Goal: Information Seeking & Learning: Find specific fact

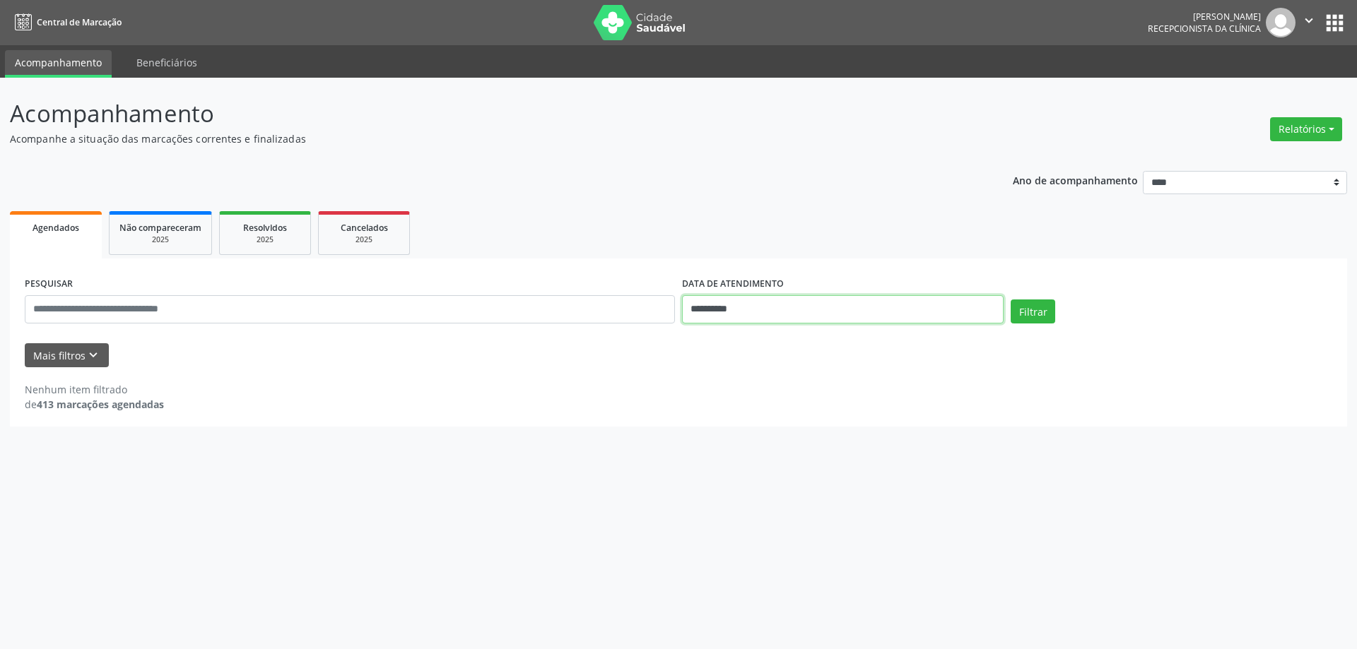
click at [765, 307] on input "**********" at bounding box center [843, 309] width 322 height 28
click at [725, 491] on span "29" at bounding box center [724, 497] width 28 height 28
type input "**********"
click at [1020, 318] on button "Filtrar" at bounding box center [1033, 312] width 45 height 24
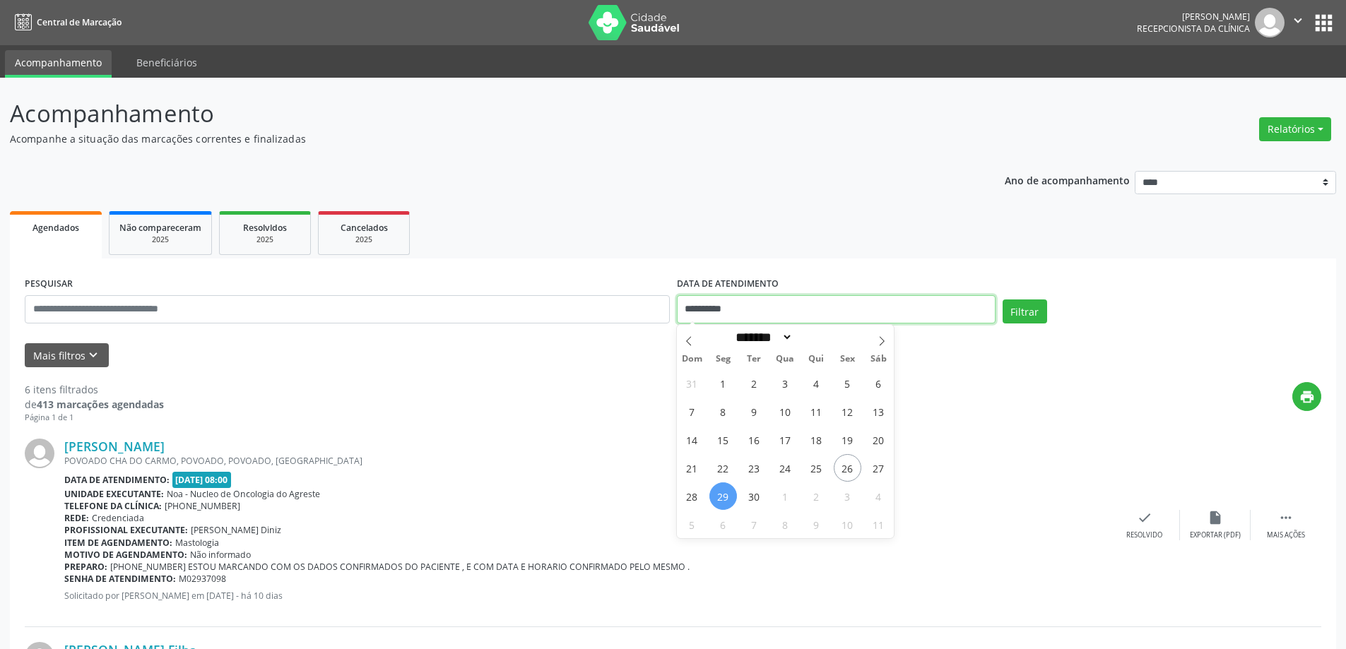
click at [790, 305] on input "**********" at bounding box center [836, 309] width 319 height 28
click at [759, 493] on span "30" at bounding box center [755, 497] width 28 height 28
type input "**********"
click at [1027, 309] on button "Filtrar" at bounding box center [1025, 312] width 45 height 24
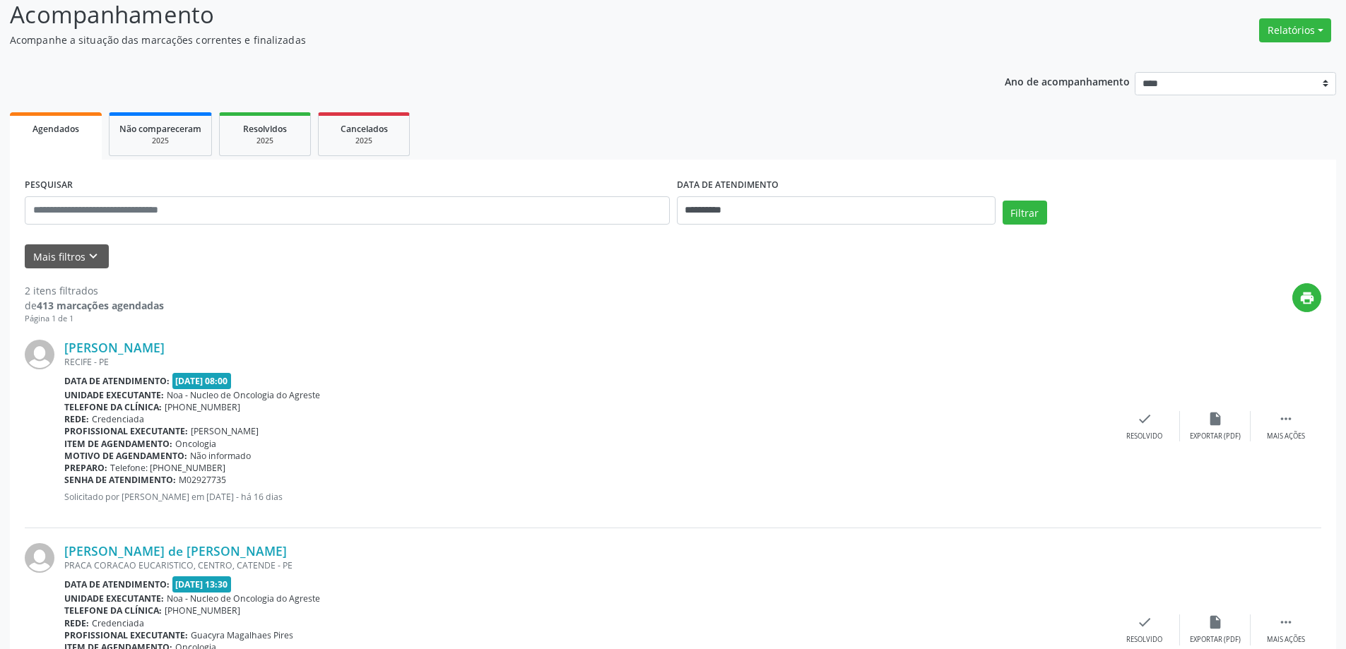
scroll to position [206, 0]
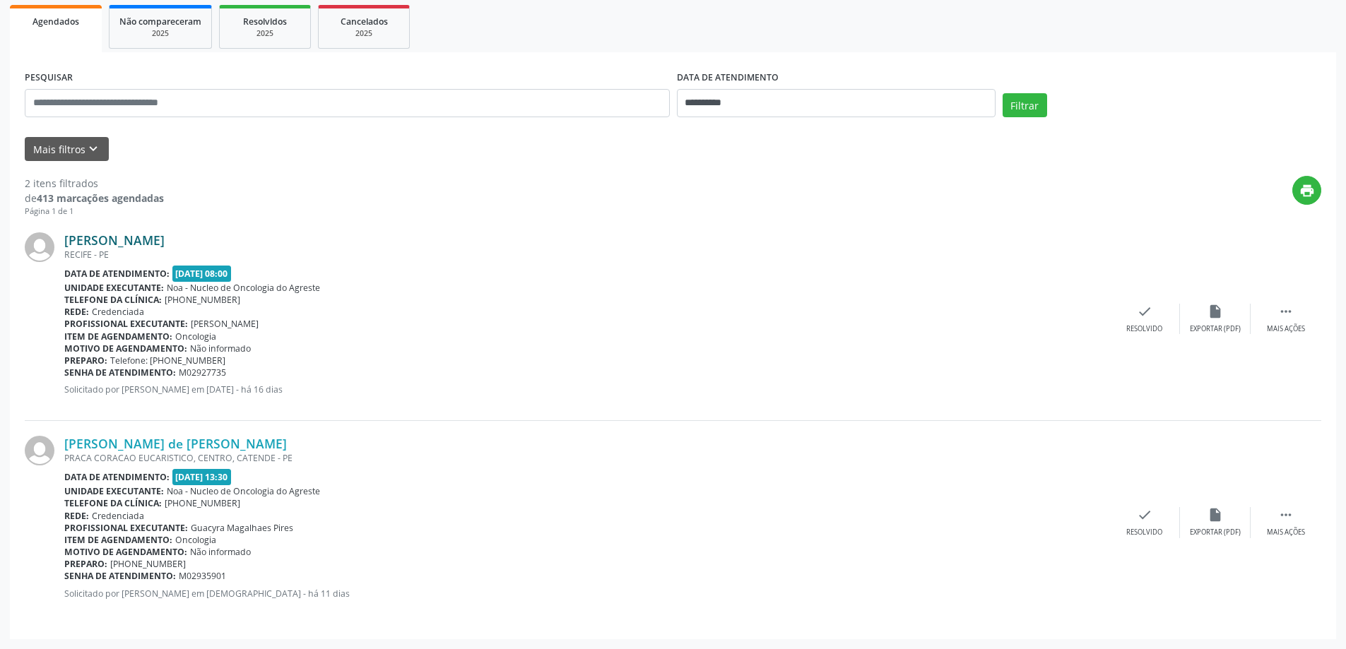
click at [121, 247] on link "[PERSON_NAME]" at bounding box center [114, 241] width 100 height 16
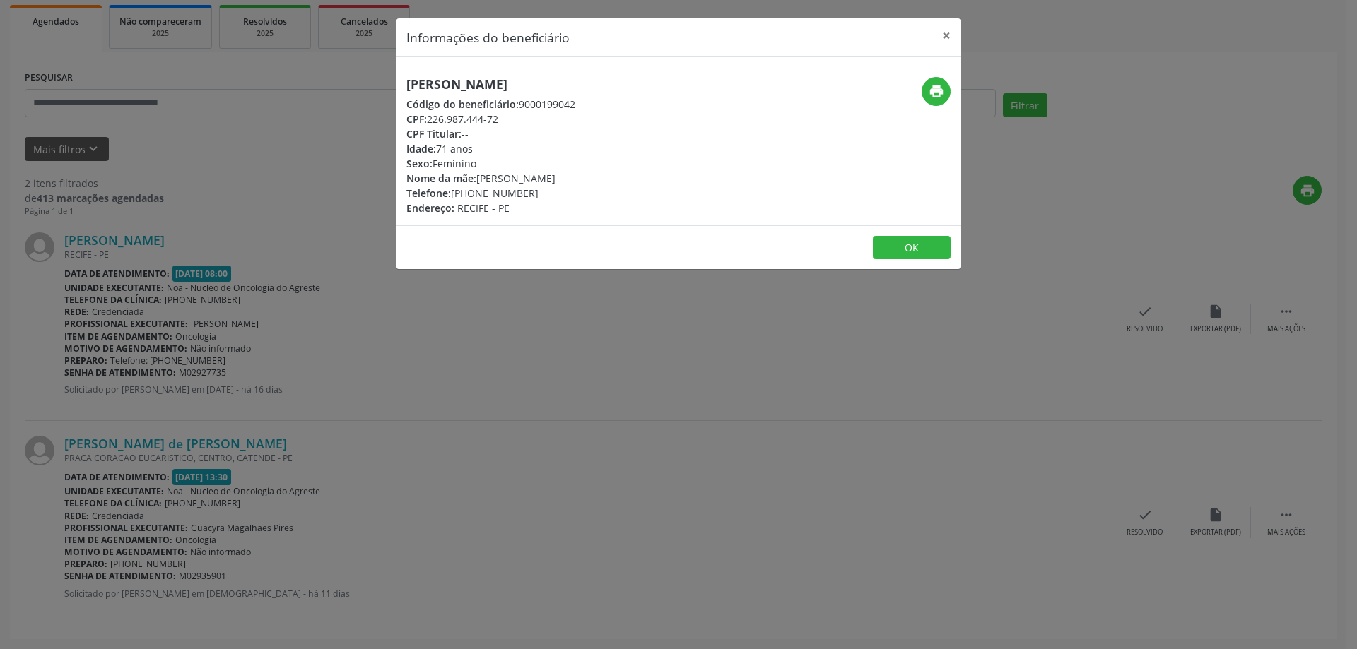
drag, startPoint x: 401, startPoint y: 76, endPoint x: 703, endPoint y: 77, distance: 301.8
click at [703, 77] on div "[PERSON_NAME] Código do beneficiário: 9000199042 CPF: 226.987.444-72 CPF Titula…" at bounding box center [584, 146] width 376 height 139
copy h5 "[PERSON_NAME]"
click at [943, 33] on button "×" at bounding box center [946, 35] width 28 height 35
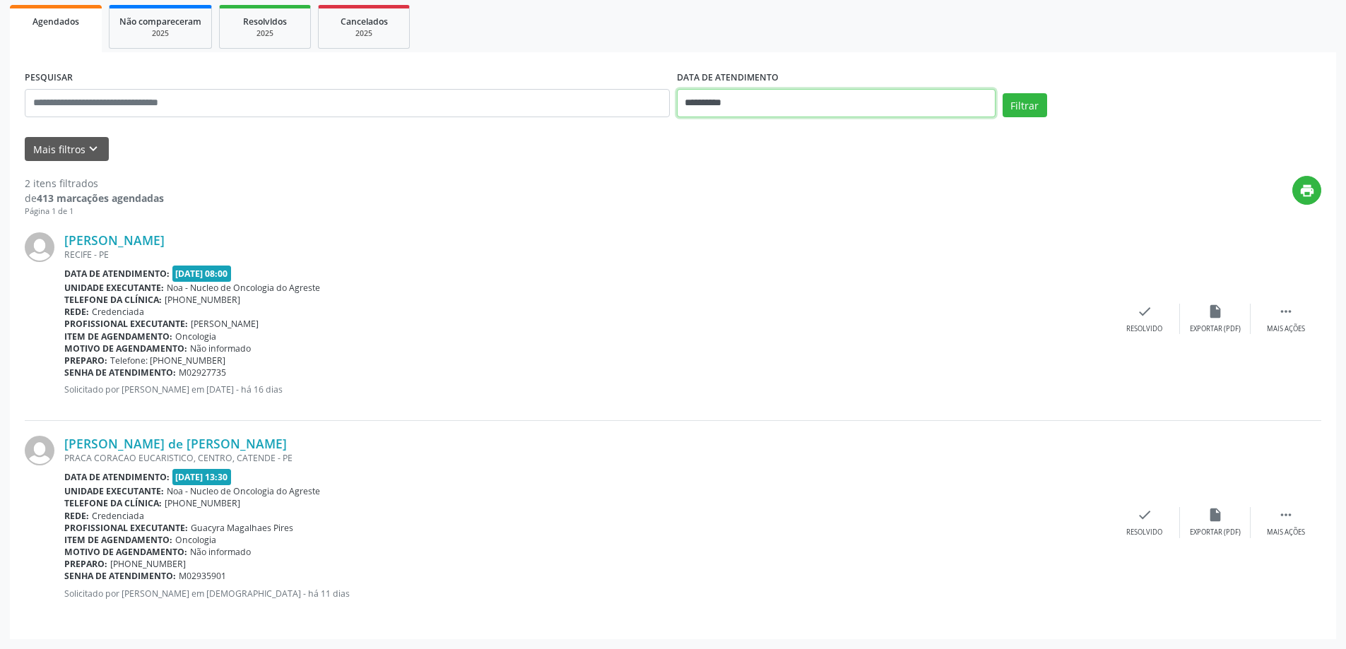
click at [817, 102] on input "**********" at bounding box center [836, 103] width 319 height 28
click at [722, 288] on span "29" at bounding box center [724, 290] width 28 height 28
type input "**********"
click at [722, 288] on span "29" at bounding box center [724, 290] width 28 height 28
click at [1034, 102] on button "Filtrar" at bounding box center [1025, 105] width 45 height 24
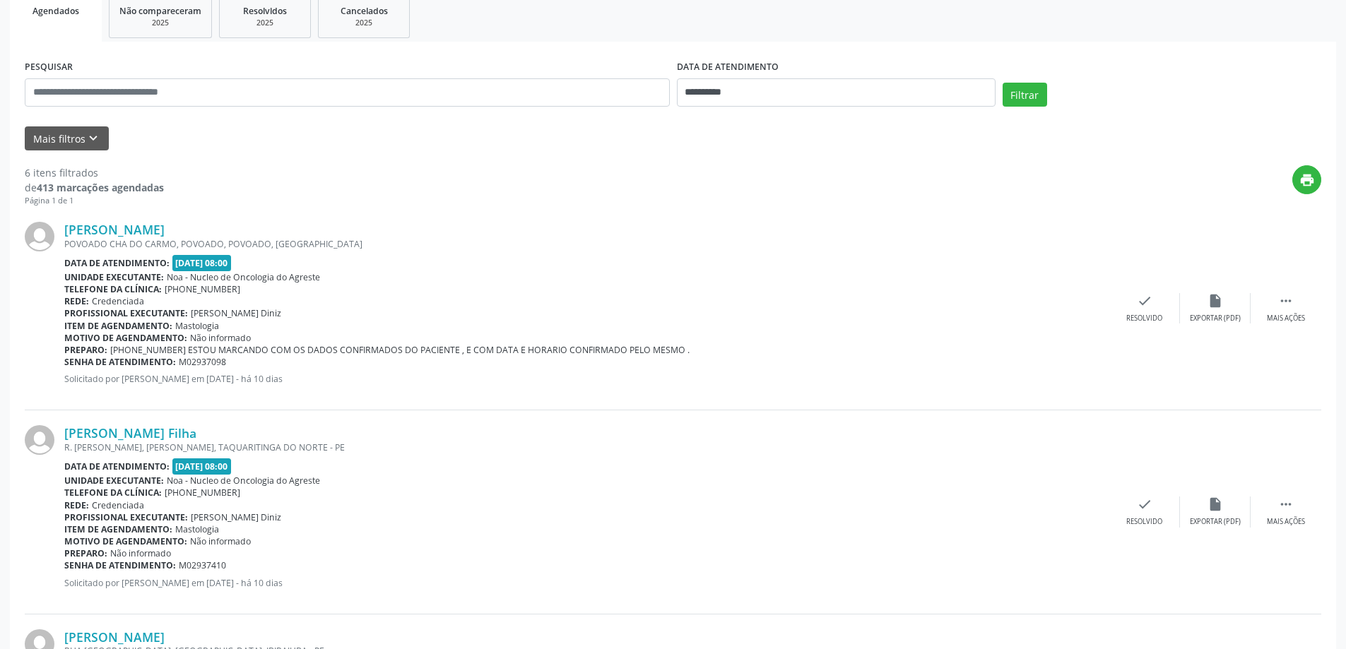
scroll to position [212, 0]
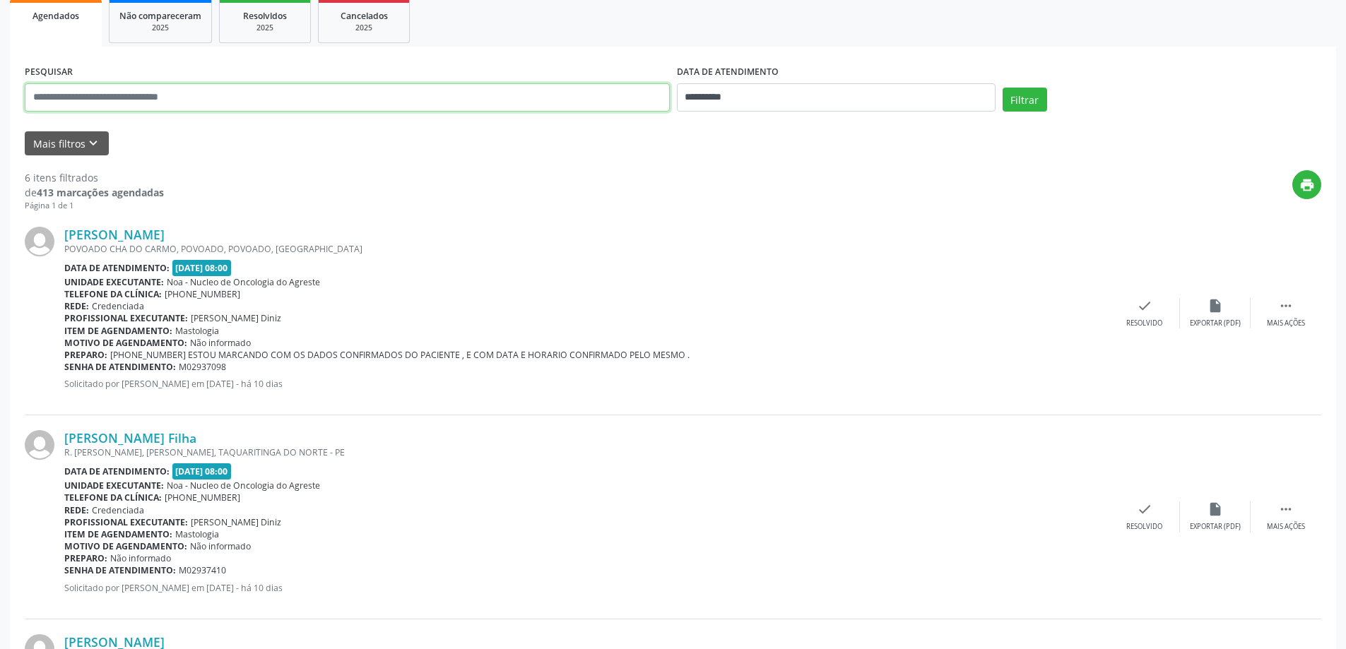
click at [71, 103] on input "text" at bounding box center [347, 97] width 645 height 28
click at [73, 146] on button "Mais filtros keyboard_arrow_down" at bounding box center [67, 143] width 84 height 25
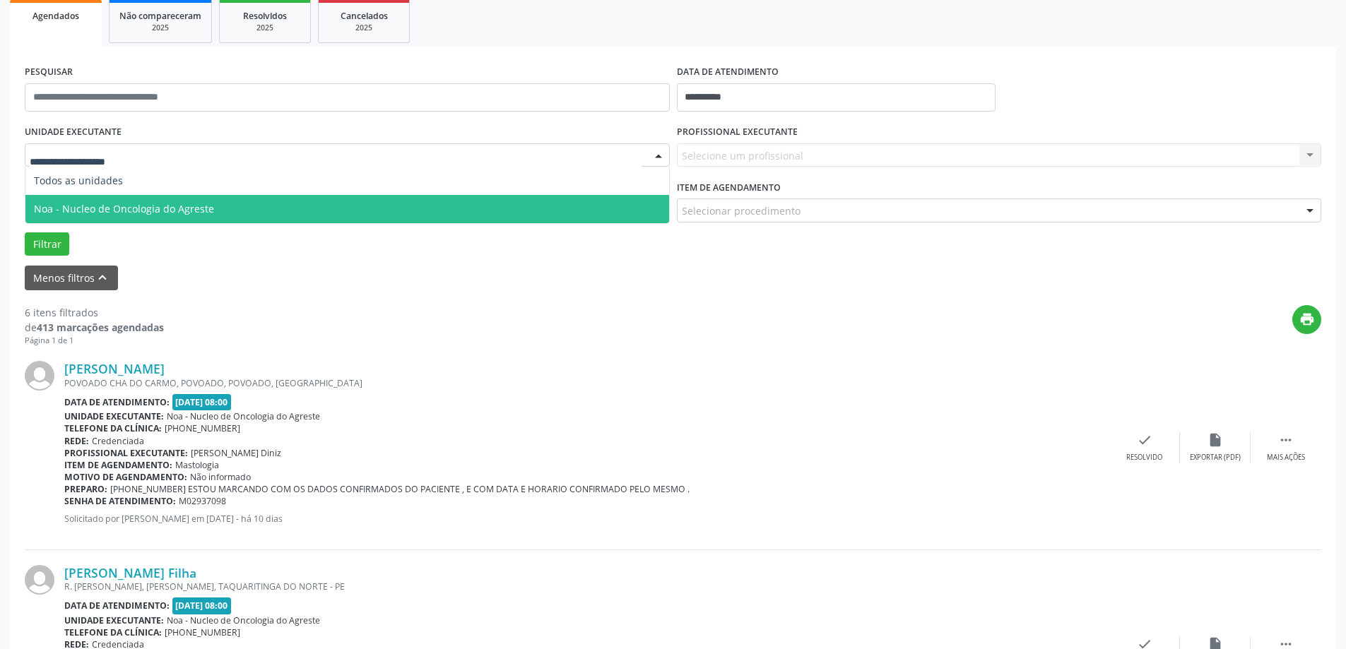
click at [91, 205] on span "Noa - Nucleo de Oncologia do Agreste" at bounding box center [124, 208] width 180 height 13
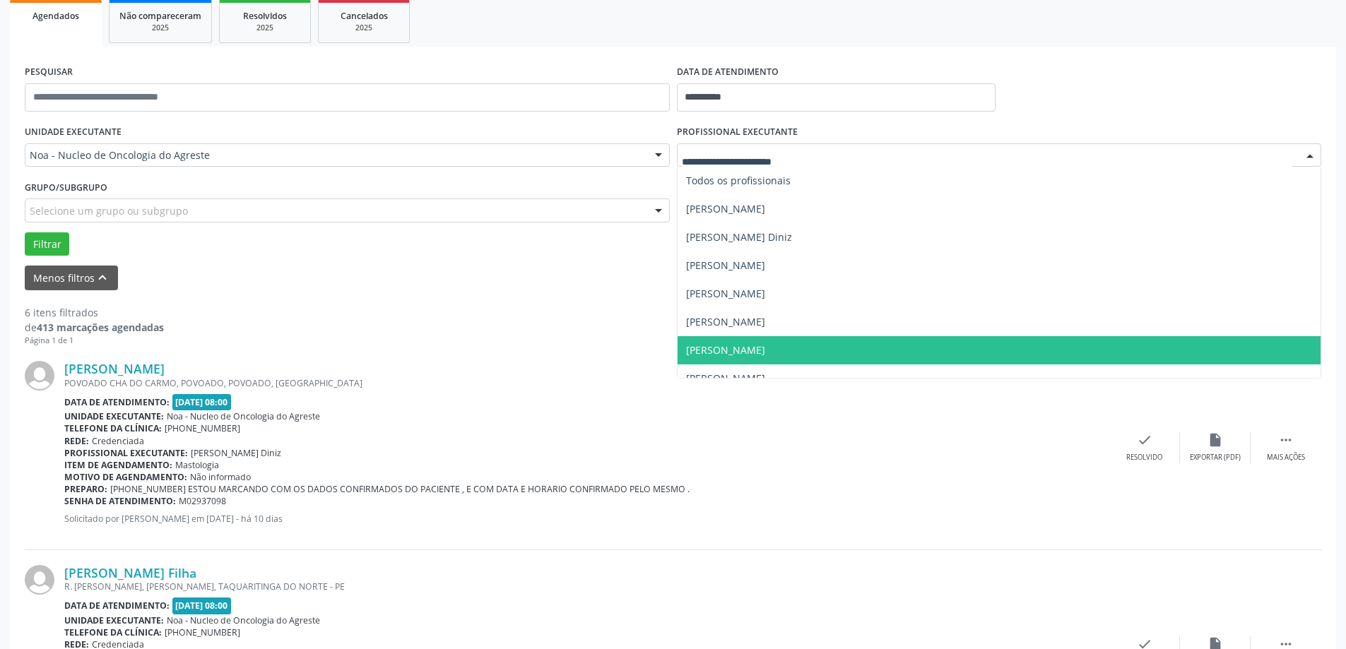
click at [731, 341] on span "[PERSON_NAME]" at bounding box center [1000, 350] width 644 height 28
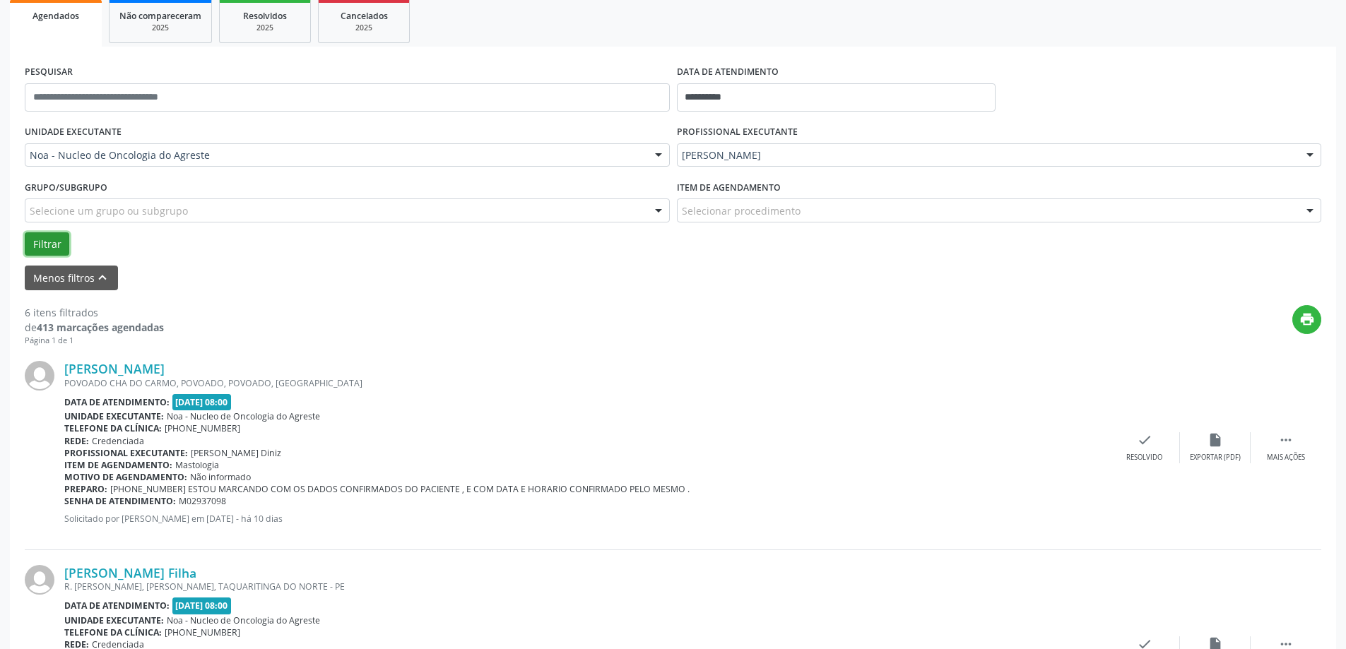
click at [38, 238] on button "Filtrar" at bounding box center [47, 245] width 45 height 24
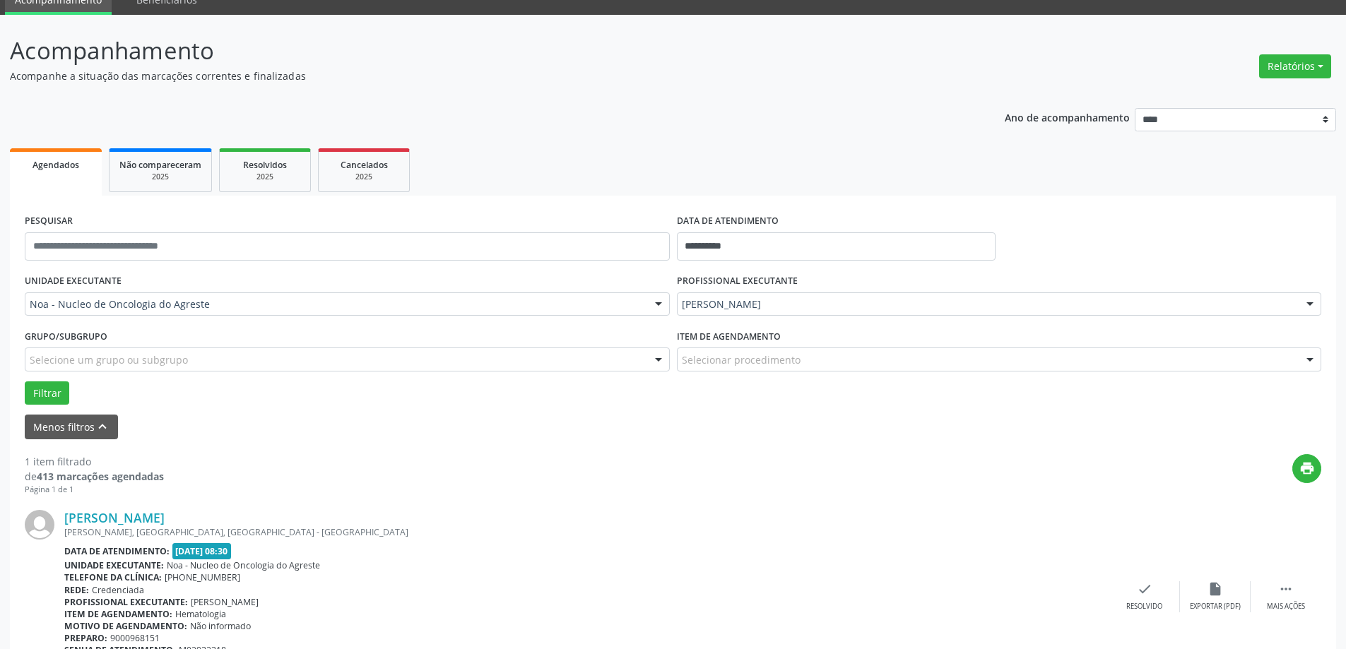
scroll to position [137, 0]
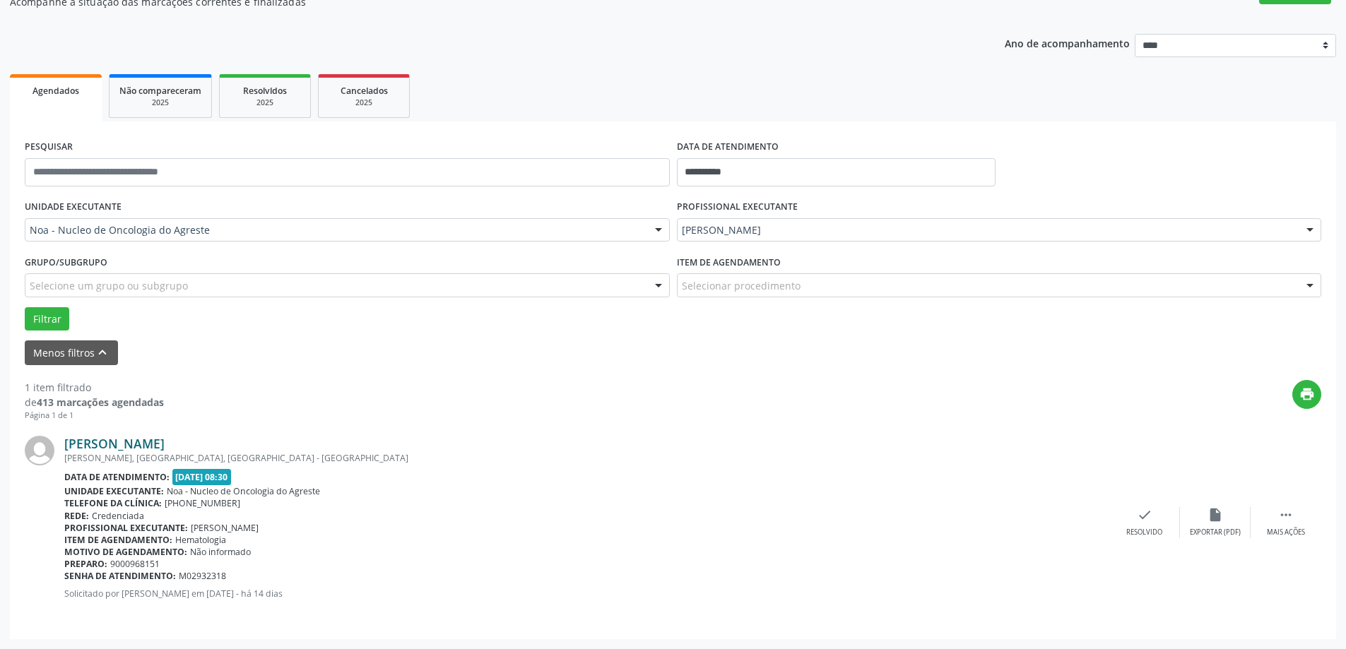
click at [138, 447] on link "[PERSON_NAME]" at bounding box center [114, 444] width 100 height 16
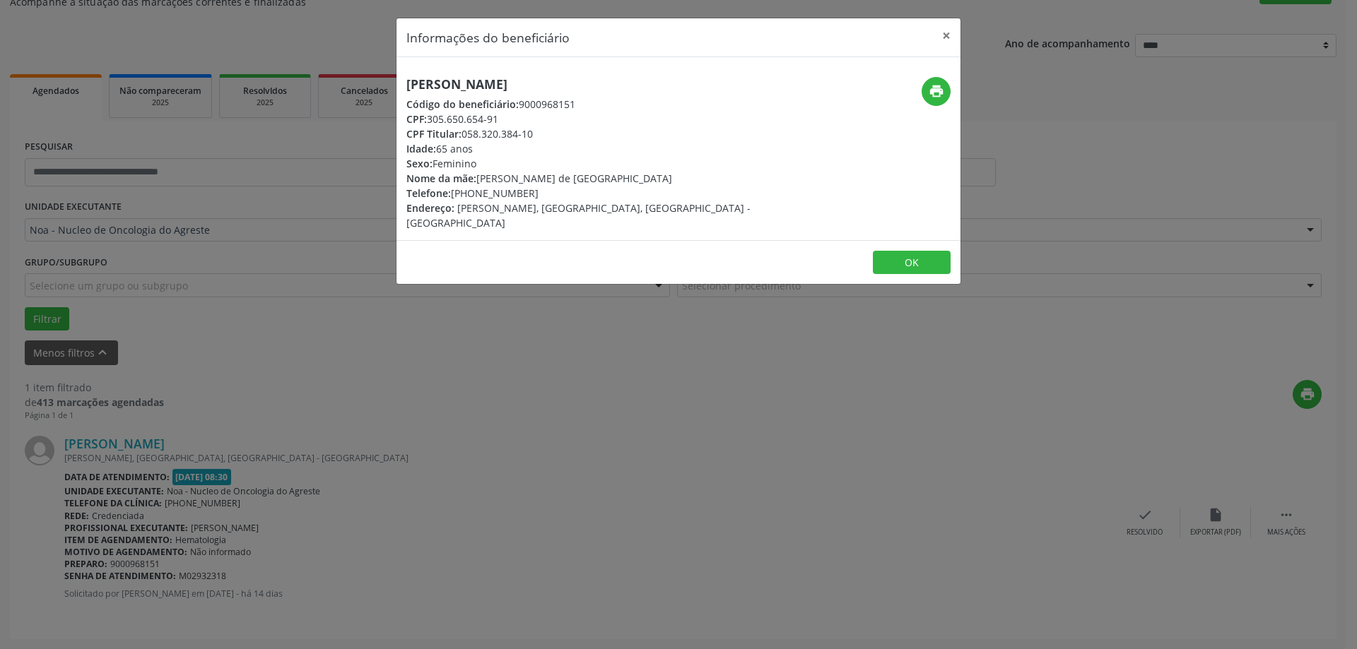
drag, startPoint x: 404, startPoint y: 81, endPoint x: 656, endPoint y: 91, distance: 251.8
click at [656, 91] on div "[PERSON_NAME] Código do beneficiário: 9000968151 CPF: 305.650.654-91 CPF Titula…" at bounding box center [584, 153] width 376 height 153
copy h5 "[PERSON_NAME]"
drag, startPoint x: 475, startPoint y: 194, endPoint x: 500, endPoint y: 194, distance: 25.4
click at [500, 194] on div "Telefone: [PHONE_NUMBER]" at bounding box center [584, 193] width 356 height 15
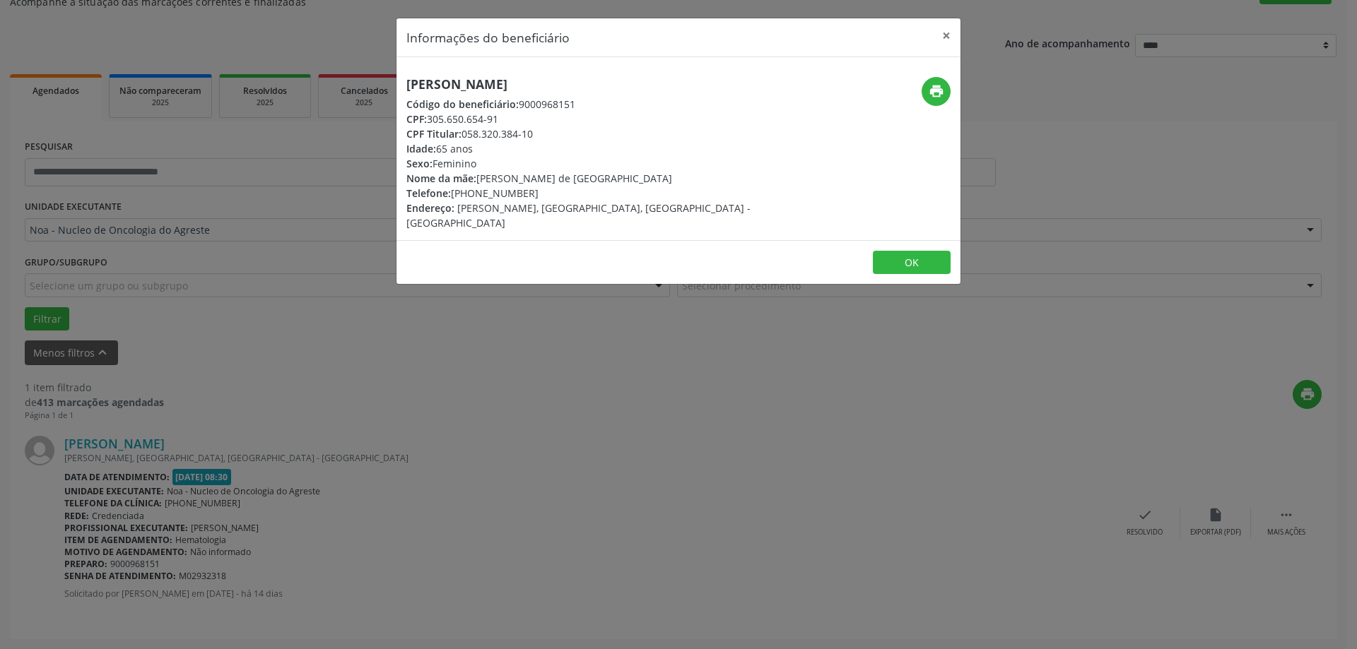
copy div "99627"
click at [944, 33] on button "×" at bounding box center [946, 35] width 28 height 35
